Goal: Task Accomplishment & Management: Manage account settings

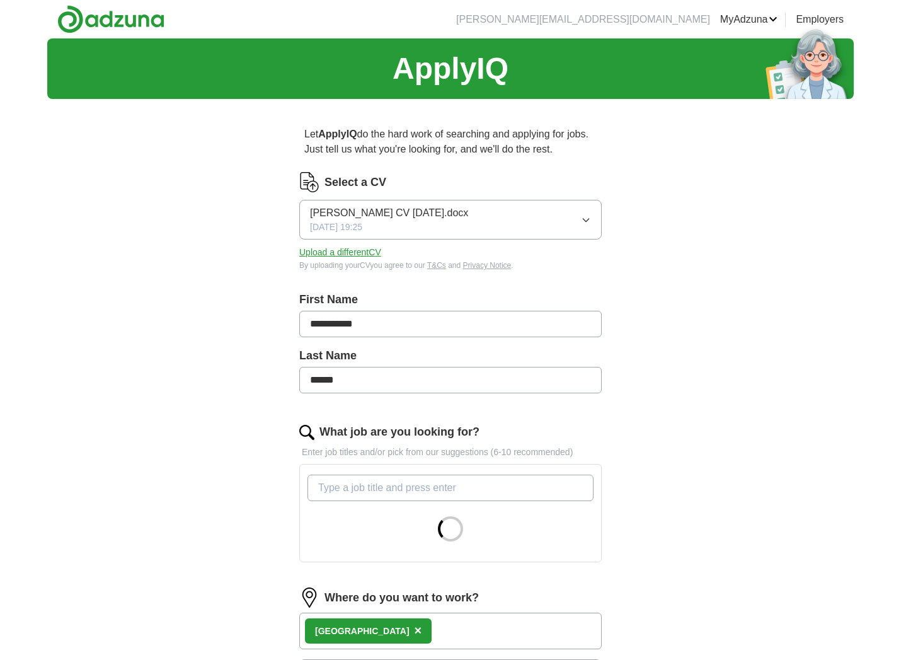
click at [353, 251] on button "Upload a different CV" at bounding box center [340, 252] width 82 height 13
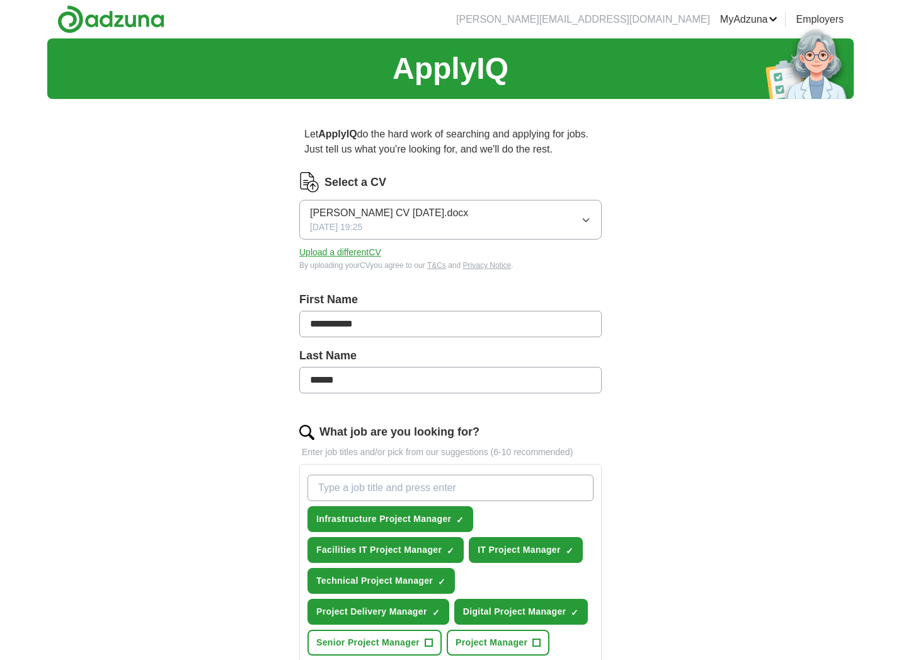
click at [355, 252] on button "Upload a different CV" at bounding box center [340, 252] width 82 height 13
click at [342, 482] on input "What job are you looking for?" at bounding box center [450, 487] width 286 height 26
type input "Junior Project Manager"
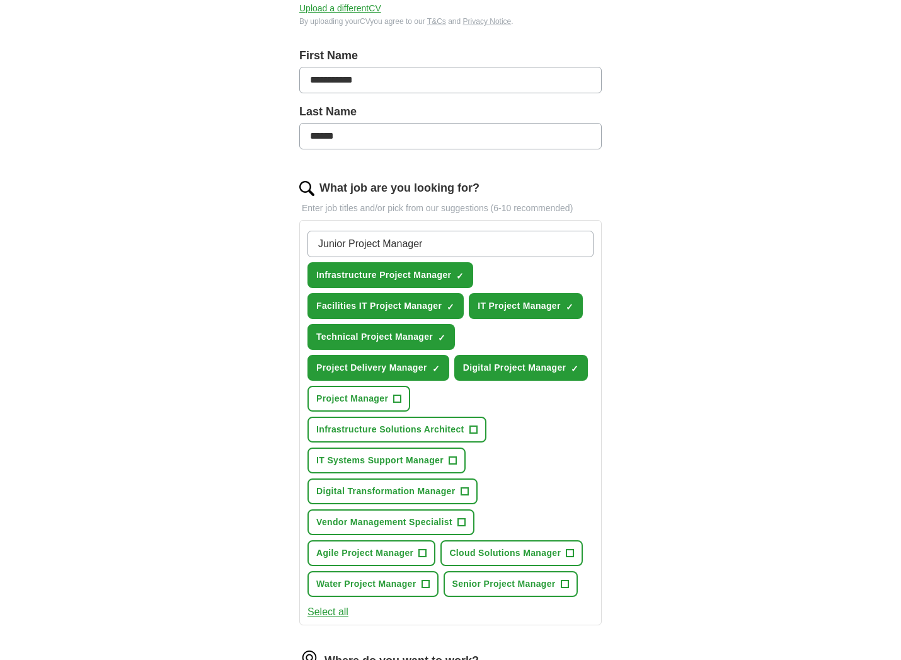
scroll to position [252, 0]
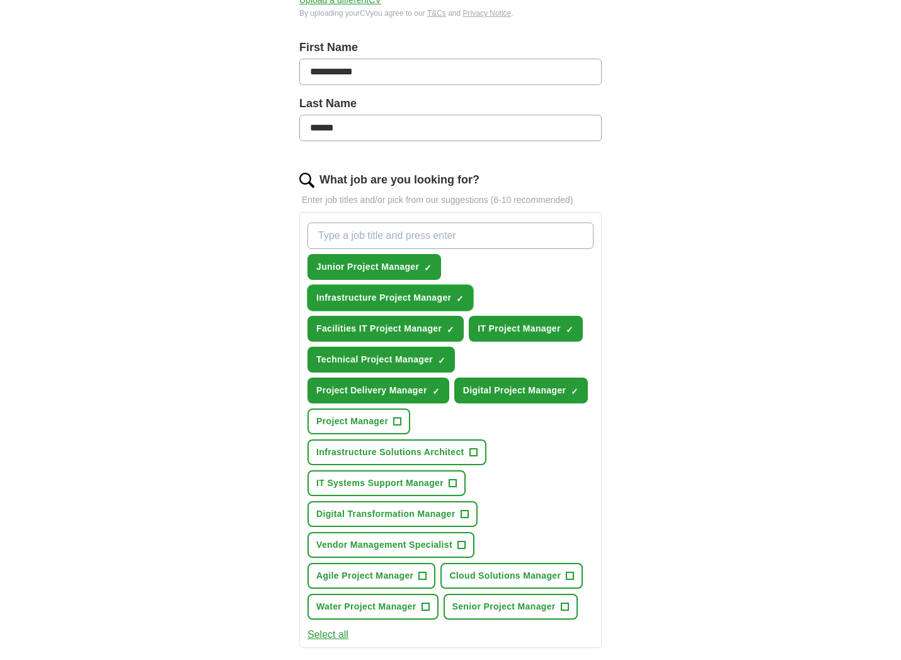
click at [0, 0] on span "×" at bounding box center [0, 0] width 0 height 0
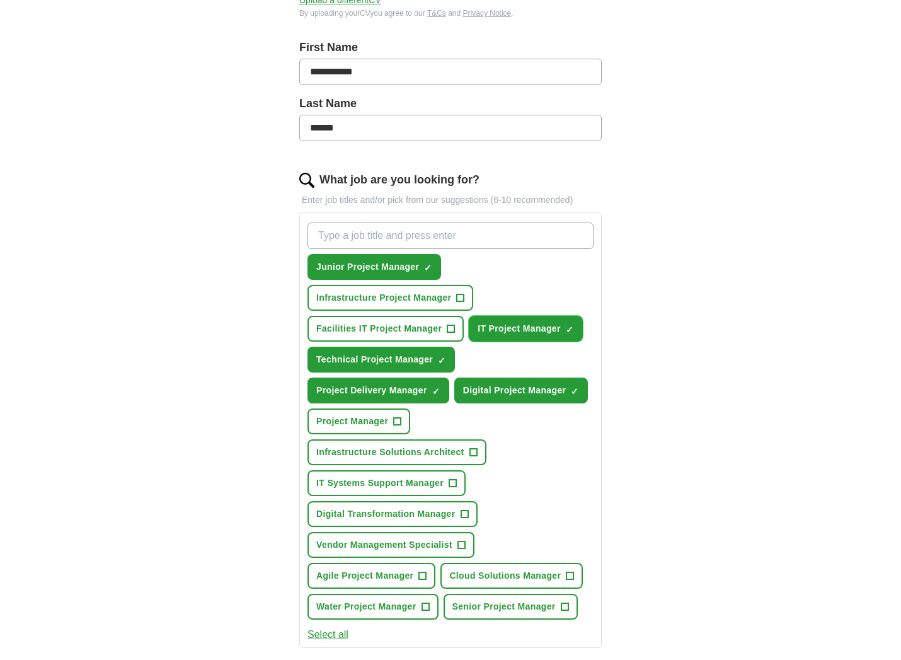
click at [573, 326] on button "IT Project Manager ✓ ×" at bounding box center [526, 329] width 114 height 26
click at [0, 0] on span "×" at bounding box center [0, 0] width 0 height 0
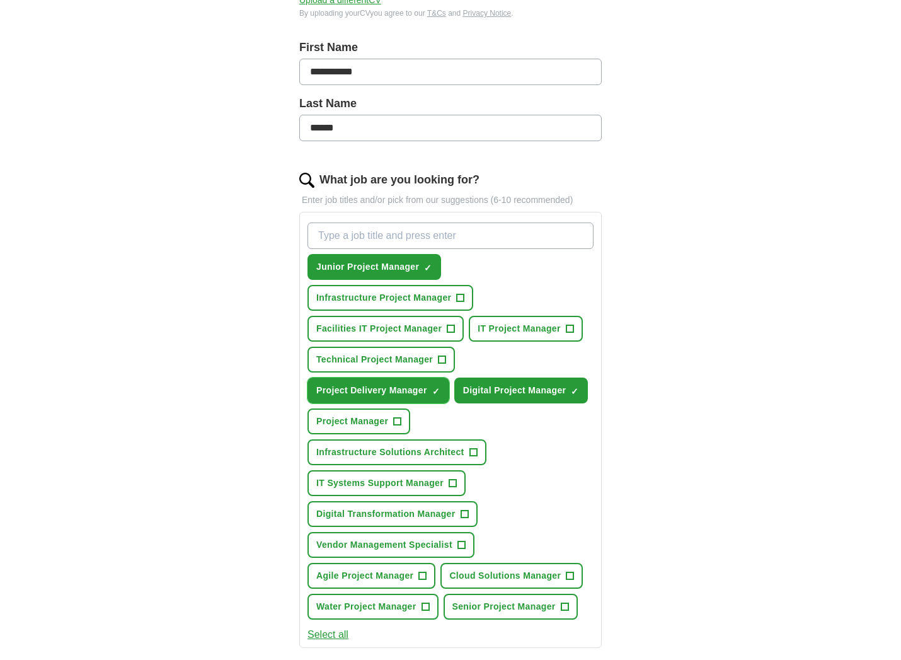
click at [0, 0] on span "×" at bounding box center [0, 0] width 0 height 0
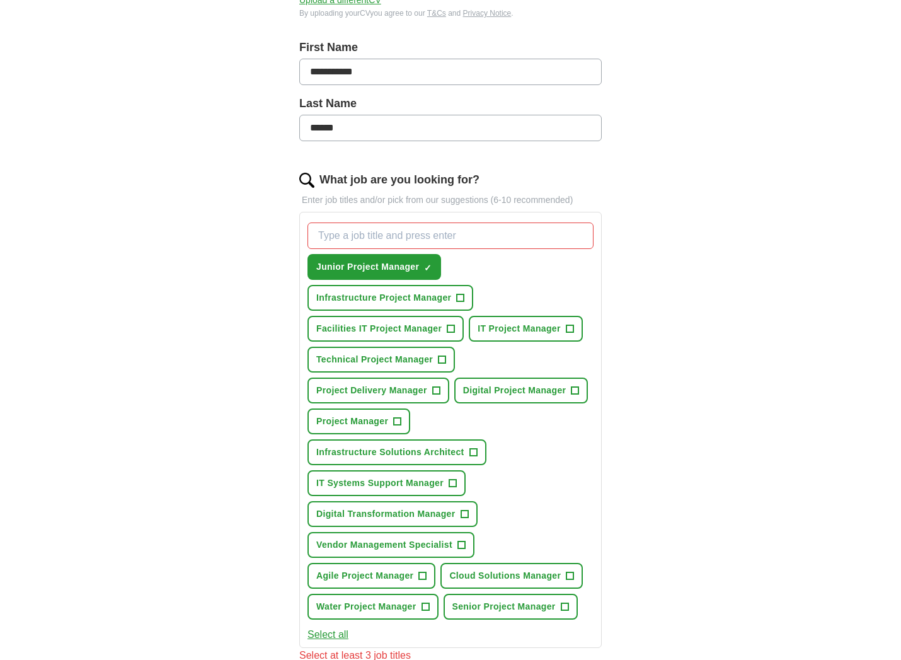
click at [370, 236] on input "What job are you looking for?" at bounding box center [450, 235] width 286 height 26
type input "Associate Project Manager"
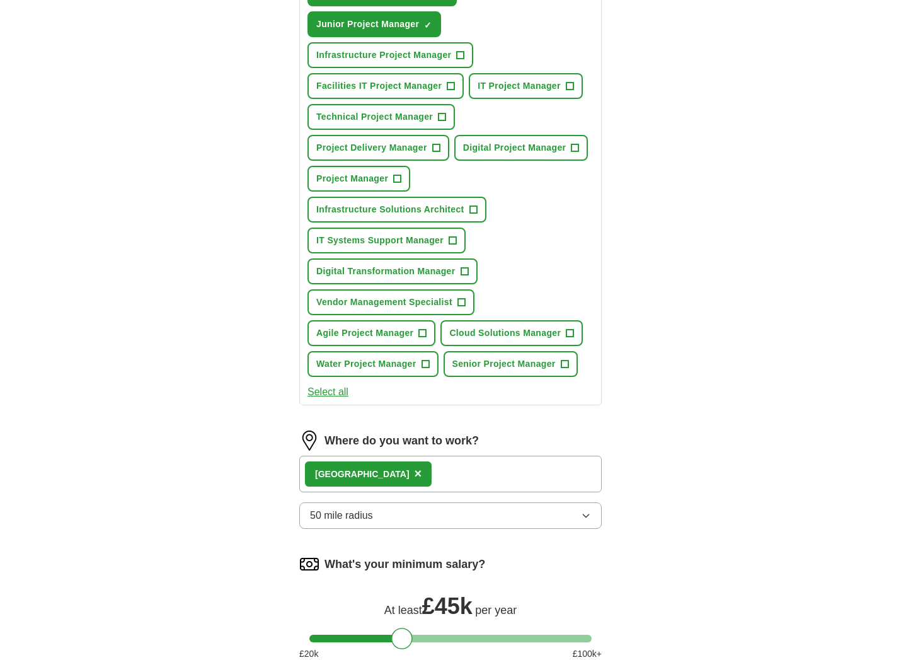
scroll to position [567, 0]
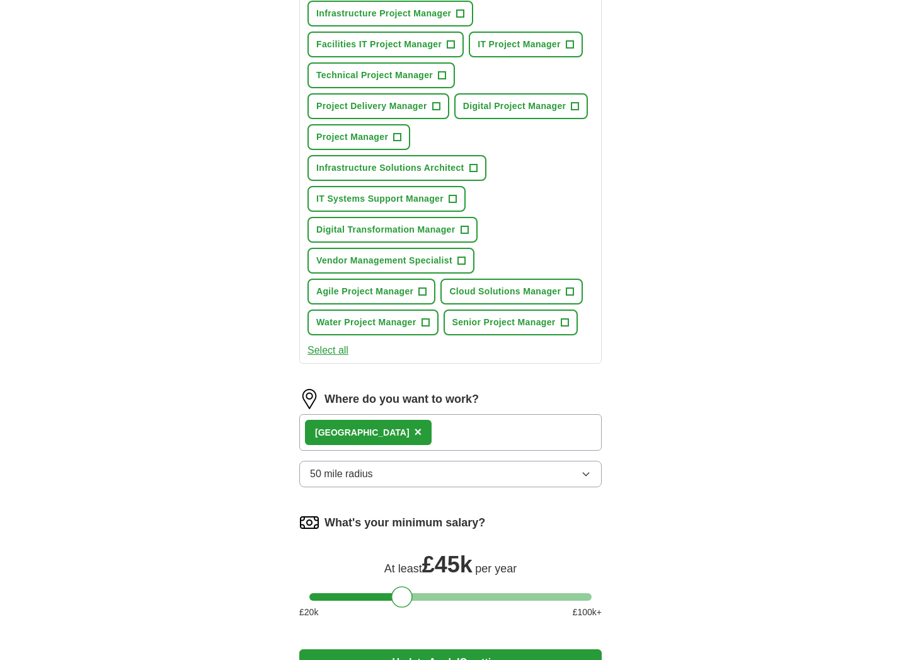
click at [393, 476] on button "50 mile radius" at bounding box center [450, 474] width 302 height 26
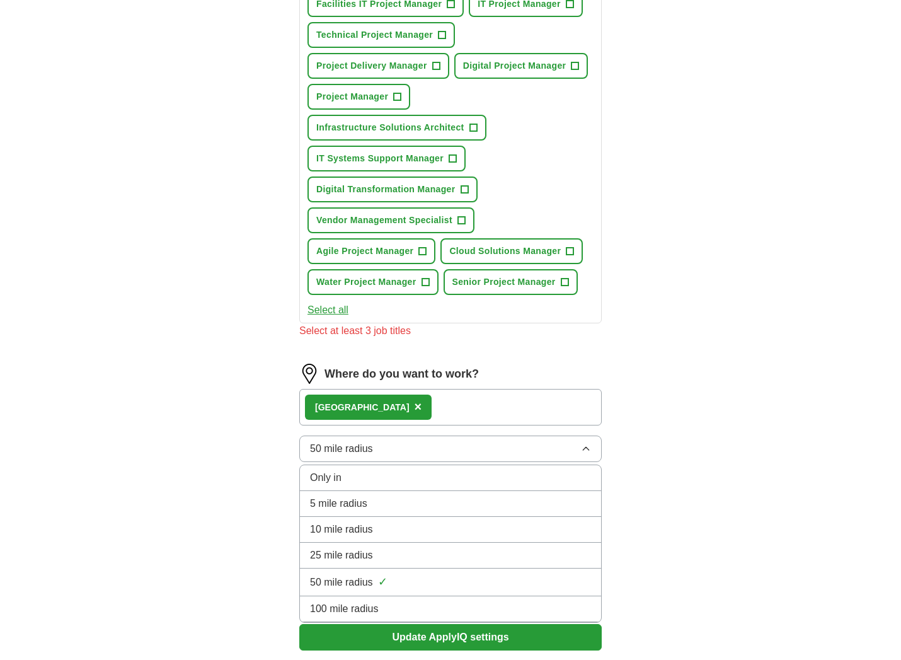
scroll to position [630, 0]
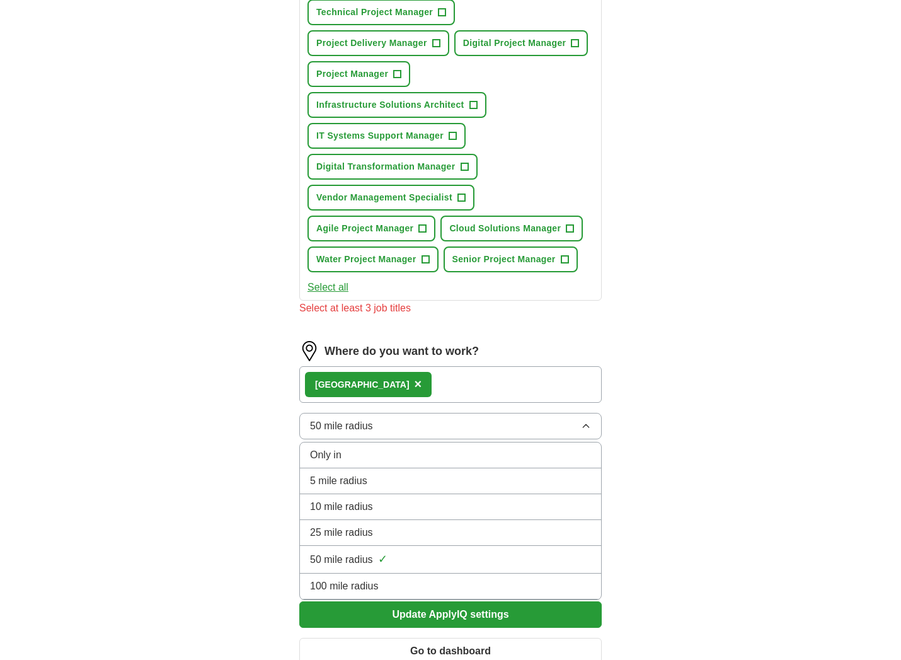
click at [747, 463] on div "**********" at bounding box center [450, 47] width 806 height 1278
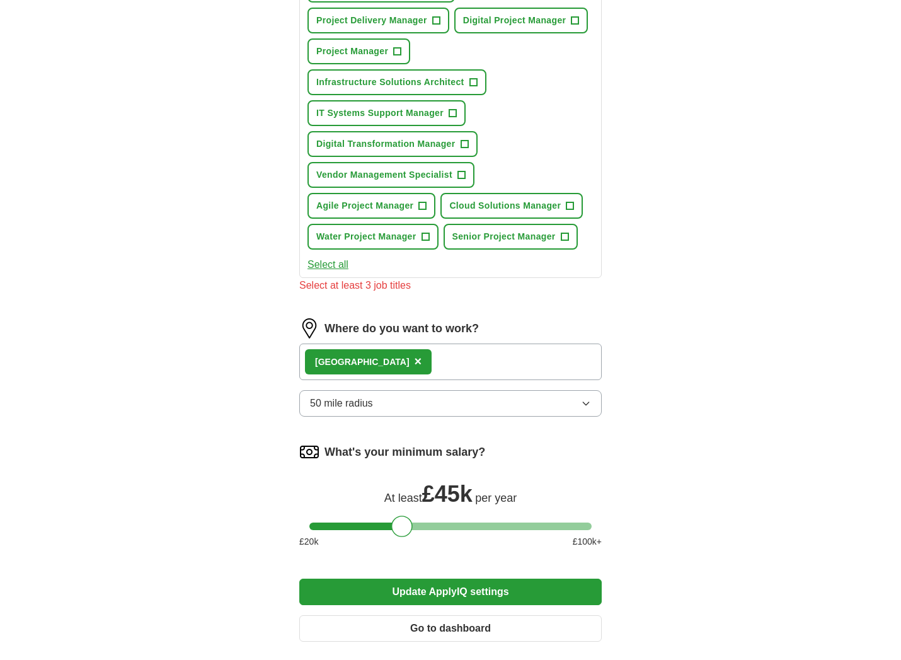
scroll to position [693, 0]
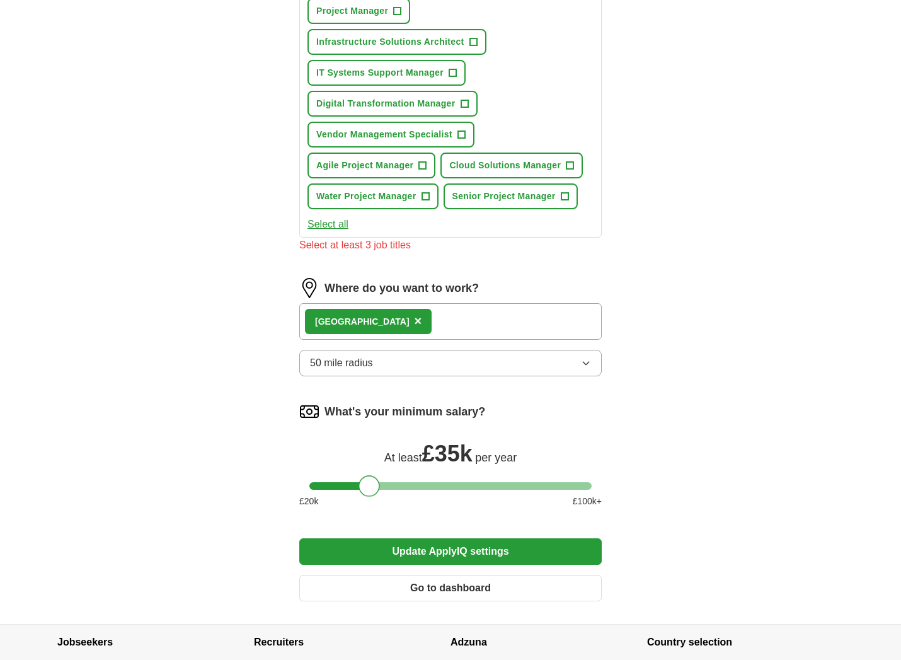
drag, startPoint x: 404, startPoint y: 488, endPoint x: 372, endPoint y: 493, distance: 33.1
click at [372, 493] on div at bounding box center [369, 485] width 21 height 21
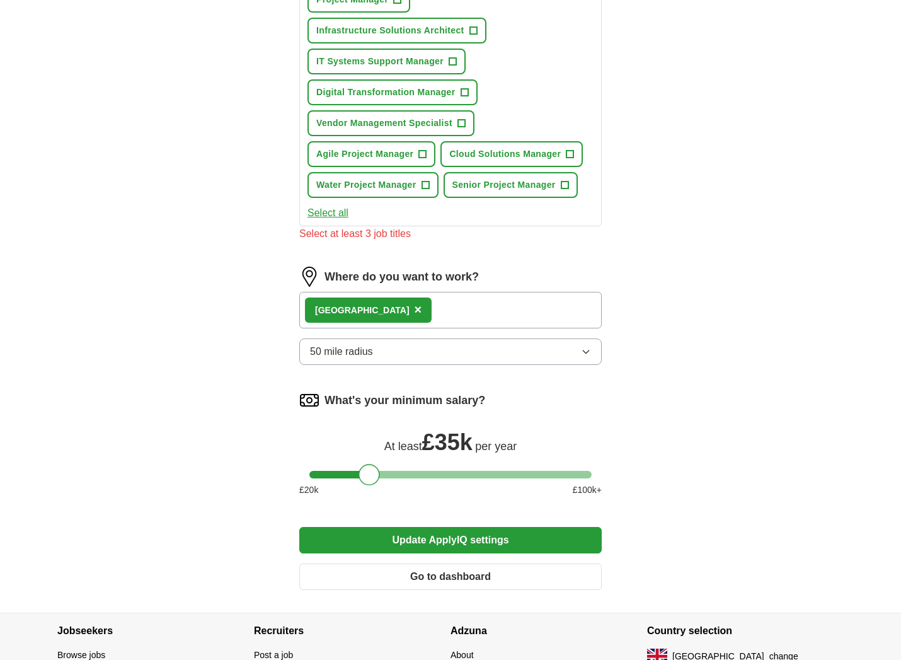
scroll to position [735, 0]
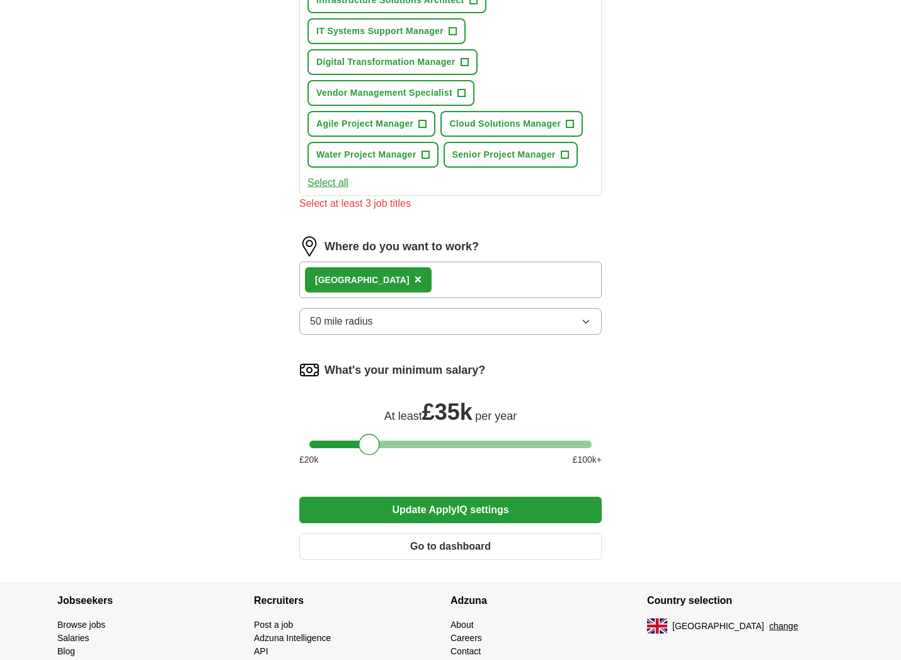
click at [466, 500] on button "Update ApplyIQ settings" at bounding box center [450, 509] width 302 height 26
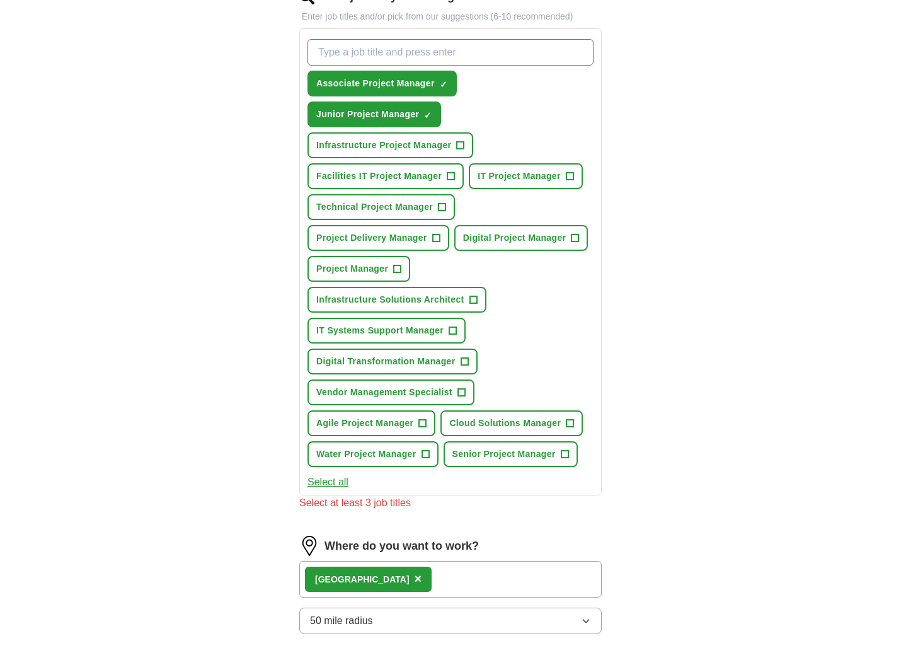
scroll to position [315, 0]
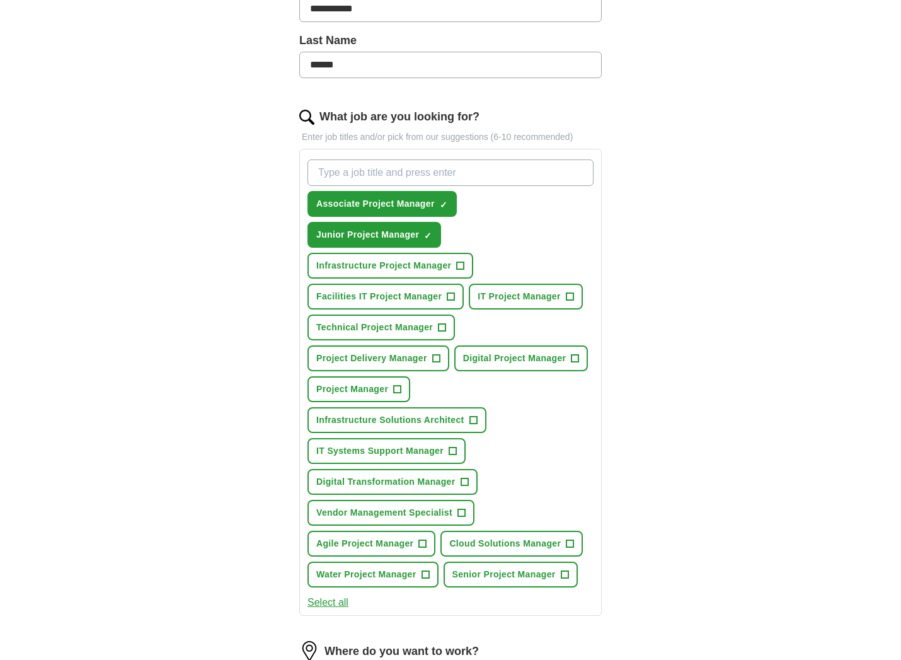
click at [333, 175] on input "What job are you looking for?" at bounding box center [450, 172] width 286 height 26
click at [355, 169] on input "Junior IT Project Manager" at bounding box center [450, 172] width 286 height 26
type input "Junior Infrastructure Project Manager"
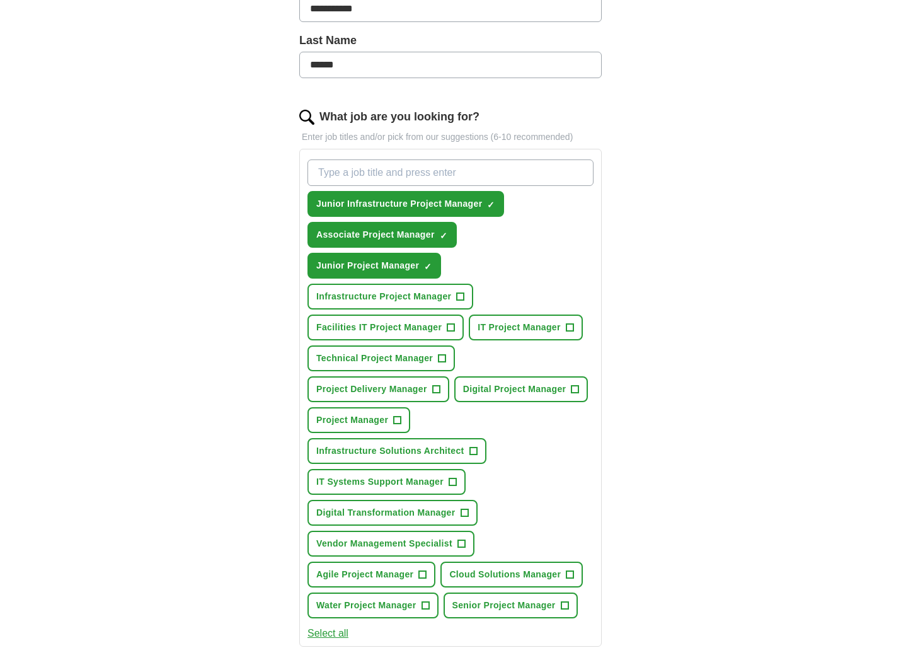
click at [348, 172] on input "What job are you looking for?" at bounding box center [450, 172] width 286 height 26
type input "A"
type input "Junior IT Project Manager"
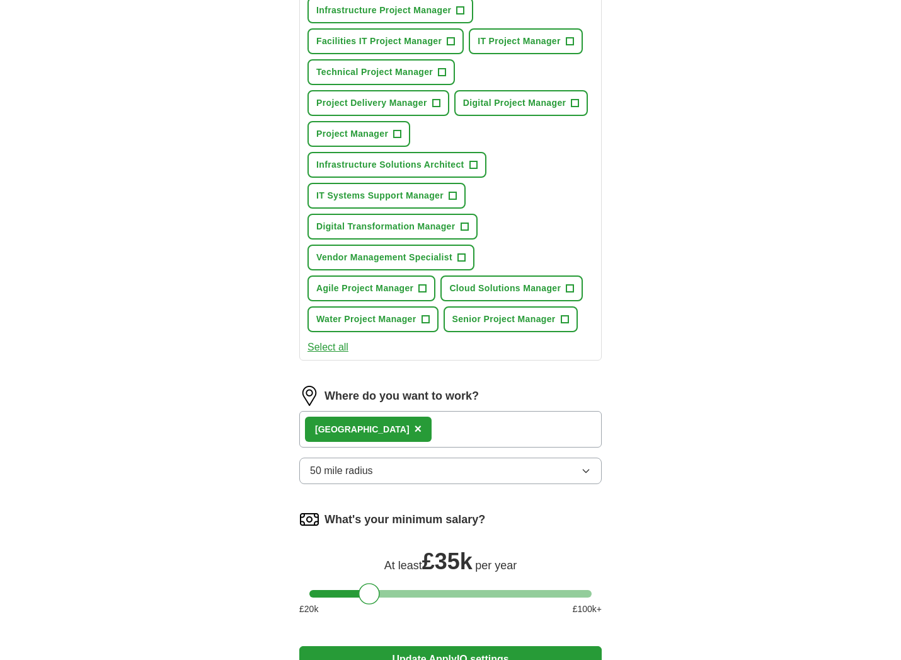
scroll to position [672, 0]
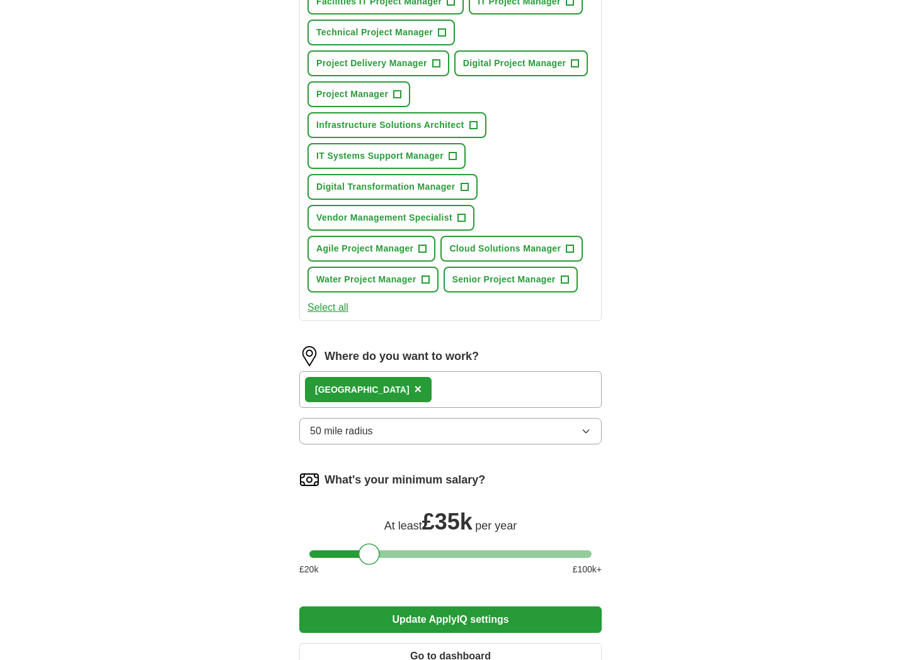
click at [415, 384] on div "Leicester ×" at bounding box center [450, 389] width 302 height 37
click at [403, 386] on div "Leicester ×" at bounding box center [450, 389] width 302 height 37
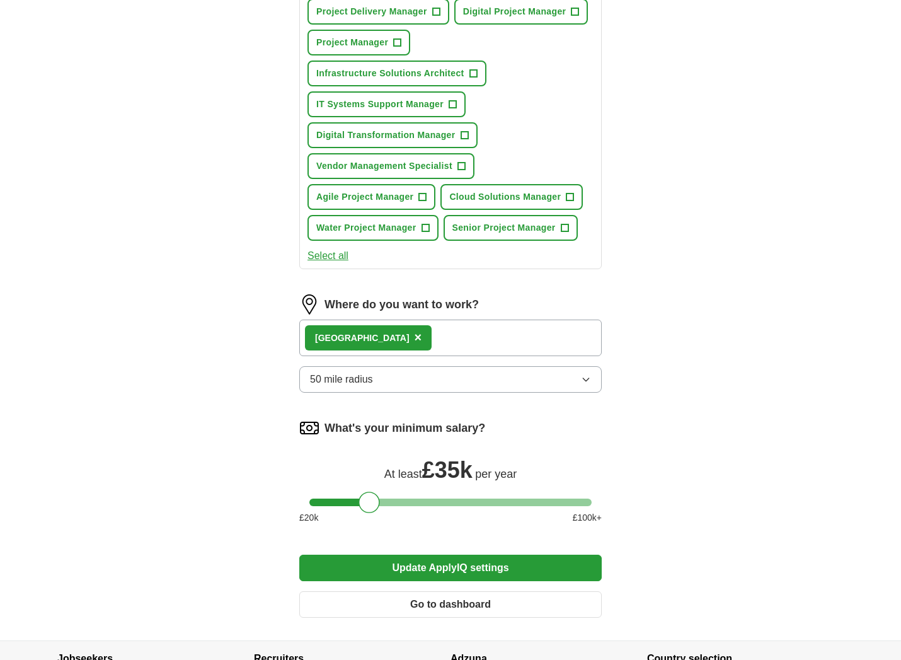
scroll to position [756, 0]
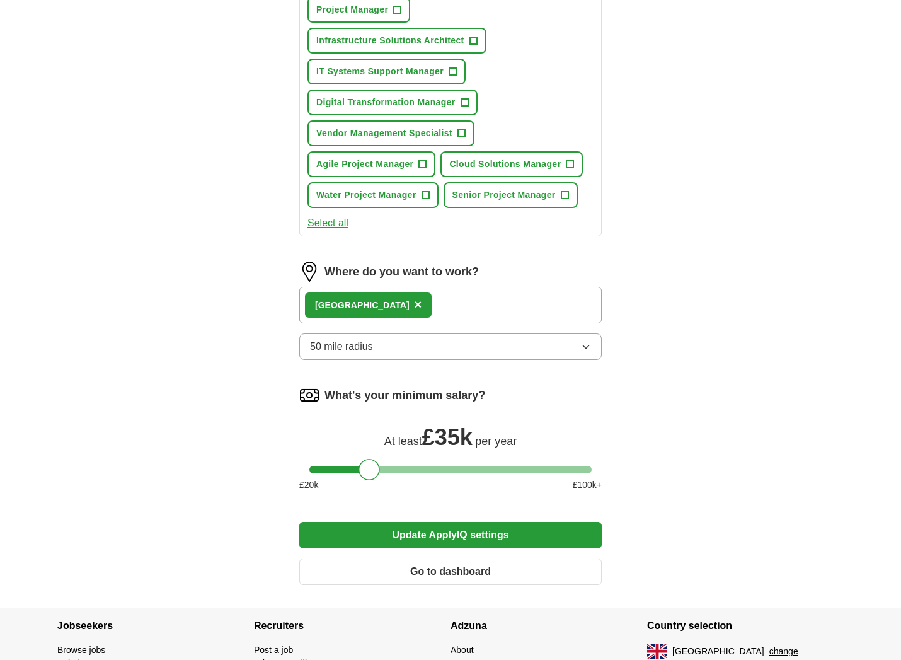
click at [459, 522] on button "Update ApplyIQ settings" at bounding box center [450, 535] width 302 height 26
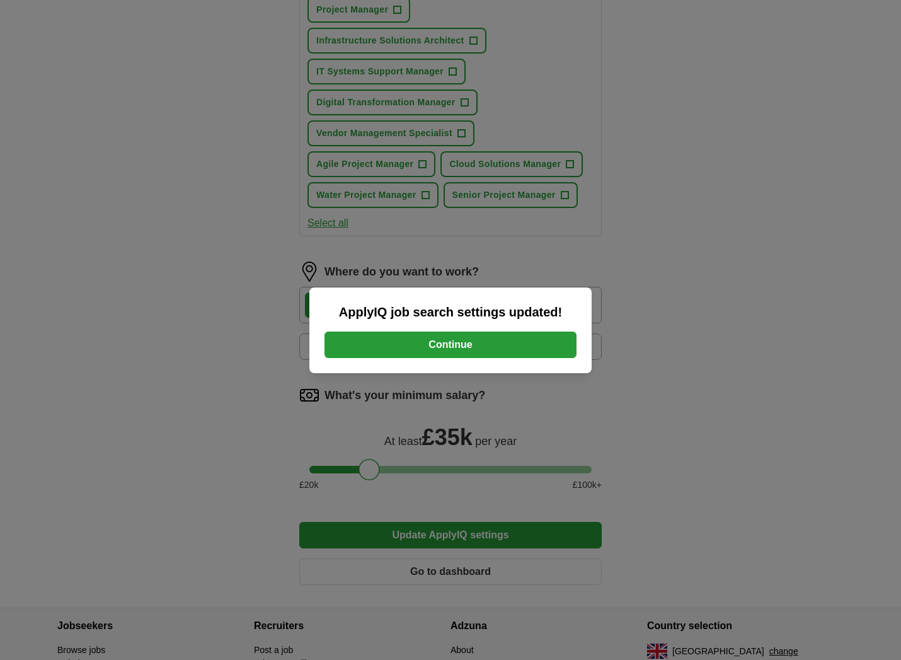
click at [469, 353] on button "Continue" at bounding box center [450, 344] width 252 height 26
